Goal: Information Seeking & Learning: Learn about a topic

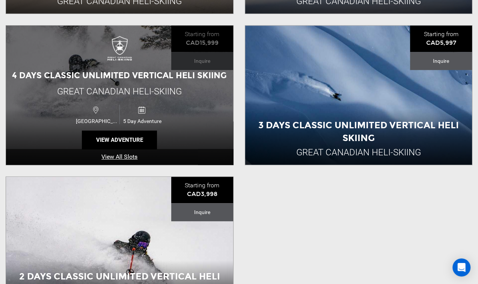
scroll to position [376, 0]
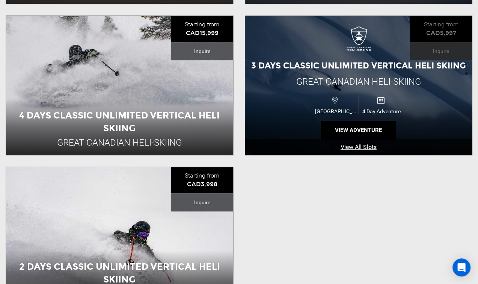
click at [302, 79] on span "Great Canadian Heli-Skiing" at bounding box center [358, 81] width 125 height 11
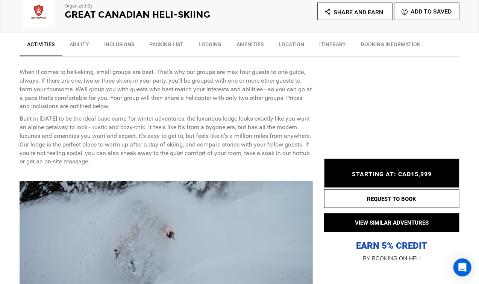
scroll to position [263, 0]
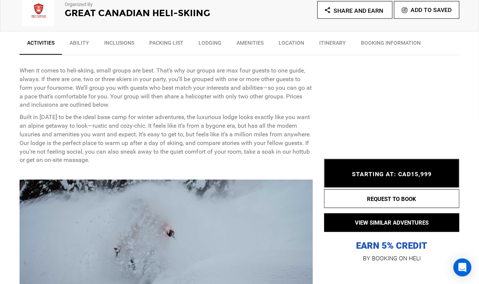
click at [44, 15] on img at bounding box center [39, 11] width 38 height 30
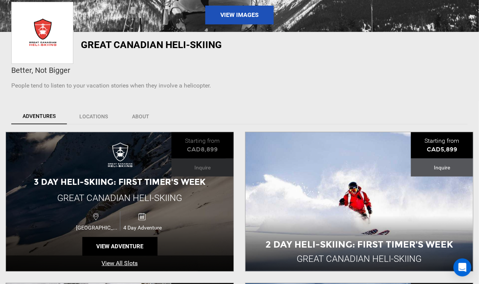
scroll to position [113, 0]
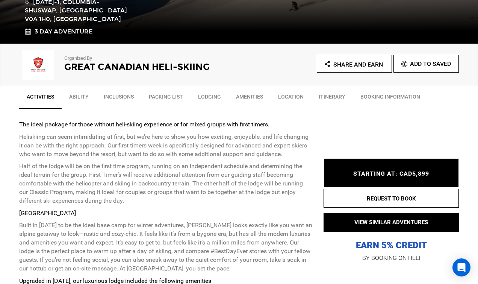
scroll to position [225, 0]
